Goal: Task Accomplishment & Management: Use online tool/utility

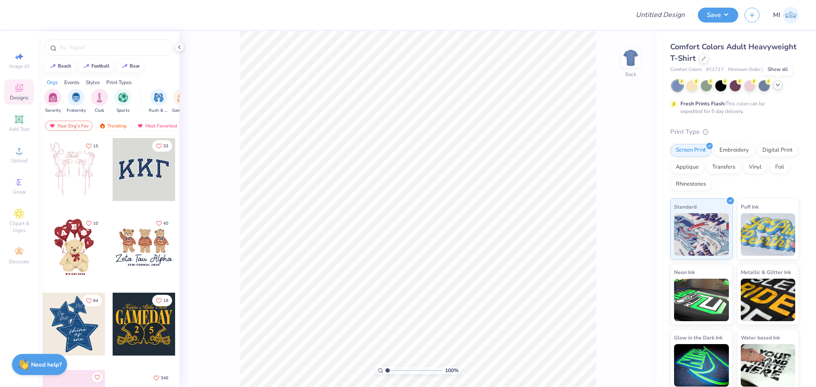
click at [782, 87] on div at bounding box center [777, 84] width 9 height 9
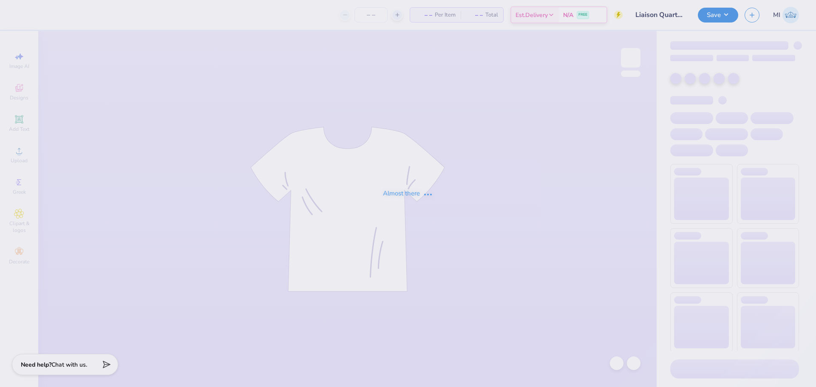
type input "30"
type input "APhi Homecoming"
type input "100"
